Goal: Information Seeking & Learning: Find contact information

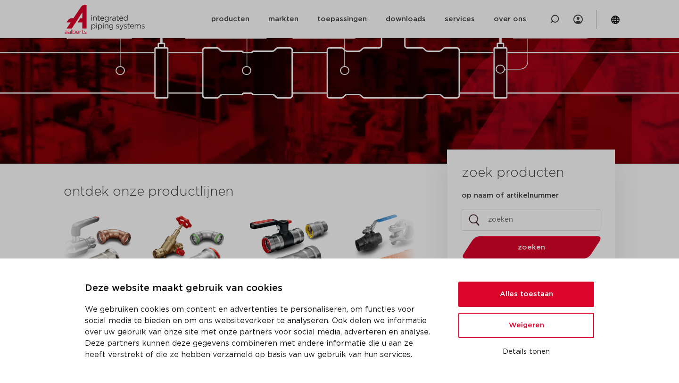
scroll to position [112, 0]
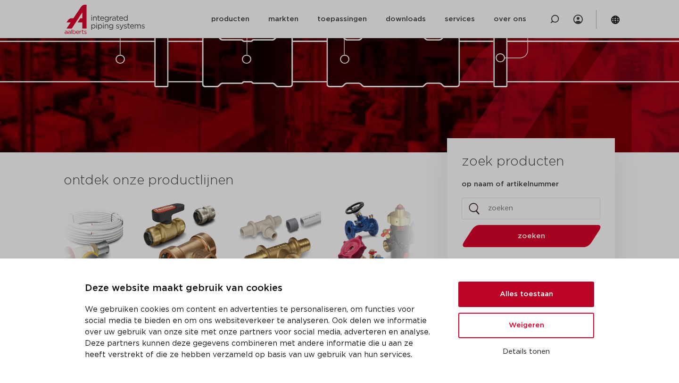
click at [485, 291] on button "Alles toestaan" at bounding box center [526, 293] width 136 height 25
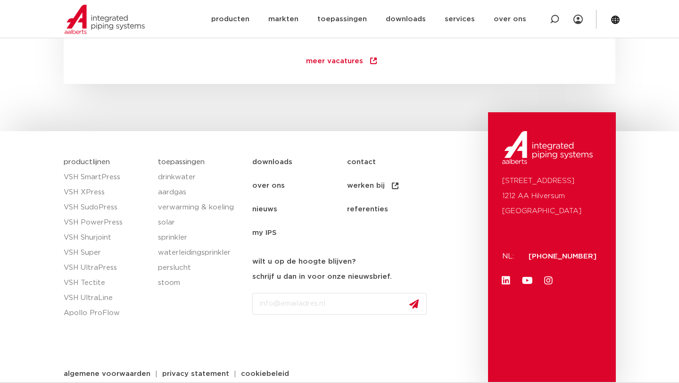
scroll to position [1394, 0]
click at [361, 159] on link "contact" at bounding box center [394, 163] width 95 height 24
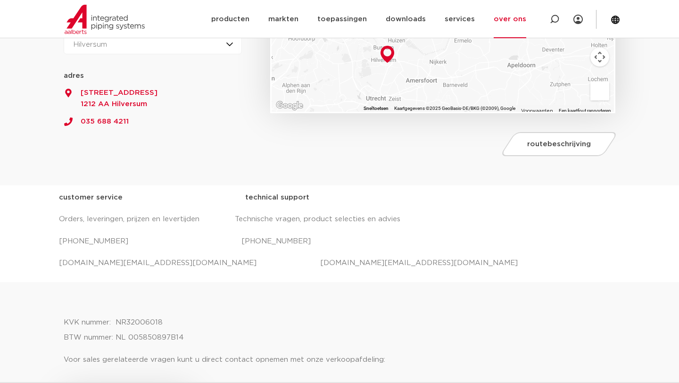
scroll to position [238, 0]
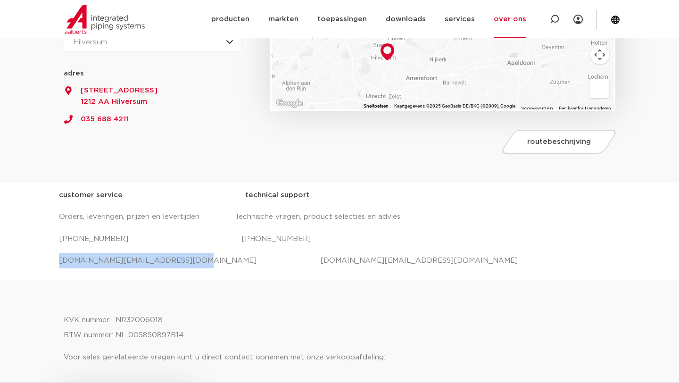
drag, startPoint x: 174, startPoint y: 261, endPoint x: 32, endPoint y: 261, distance: 142.4
click at [32, 261] on div "customer service technical support Orders, leveringen, prijzen en levertijden T…" at bounding box center [339, 231] width 679 height 97
click at [240, 257] on p "[DOMAIN_NAME][EMAIL_ADDRESS][DOMAIN_NAME] [DOMAIN_NAME][EMAIL_ADDRESS][DOMAIN_N…" at bounding box center [339, 260] width 561 height 15
click at [365, 260] on p "[DOMAIN_NAME][EMAIL_ADDRESS][DOMAIN_NAME] [DOMAIN_NAME][EMAIL_ADDRESS][DOMAIN_N…" at bounding box center [339, 260] width 561 height 15
click at [338, 257] on p "[DOMAIN_NAME][EMAIL_ADDRESS][DOMAIN_NAME] [DOMAIN_NAME][EMAIL_ADDRESS][DOMAIN_N…" at bounding box center [339, 260] width 561 height 15
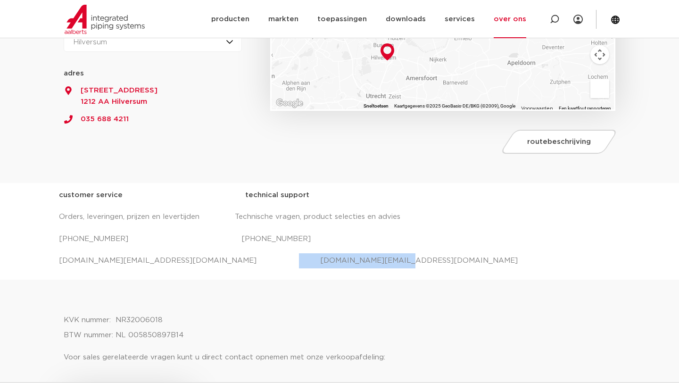
drag, startPoint x: 340, startPoint y: 260, endPoint x: 234, endPoint y: 262, distance: 106.6
click at [234, 262] on p "[DOMAIN_NAME][EMAIL_ADDRESS][DOMAIN_NAME] [DOMAIN_NAME][EMAIL_ADDRESS][DOMAIN_N…" at bounding box center [339, 260] width 561 height 15
copy p "[DOMAIN_NAME][EMAIL_ADDRESS][DOMAIN_NAME]"
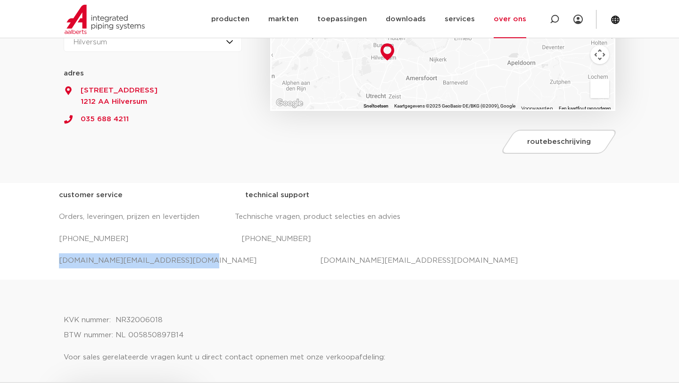
drag, startPoint x: 179, startPoint y: 259, endPoint x: 58, endPoint y: 259, distance: 121.6
click at [58, 259] on div "customer service technical support Orders, leveringen, prijzen en levertijden T…" at bounding box center [339, 231] width 679 height 97
copy p "[DOMAIN_NAME][EMAIL_ADDRESS][DOMAIN_NAME]"
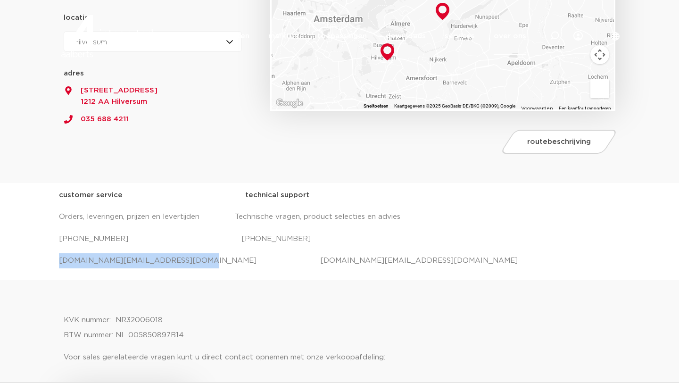
scroll to position [0, 0]
